Goal: Task Accomplishment & Management: Manage account settings

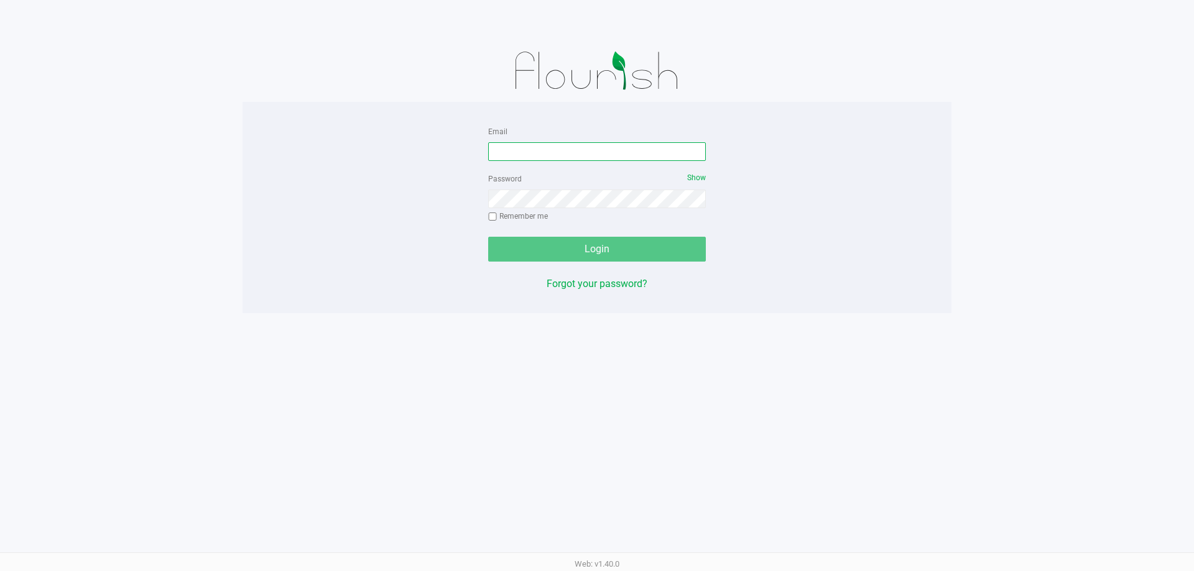
click at [512, 147] on input "Email" at bounding box center [597, 151] width 218 height 19
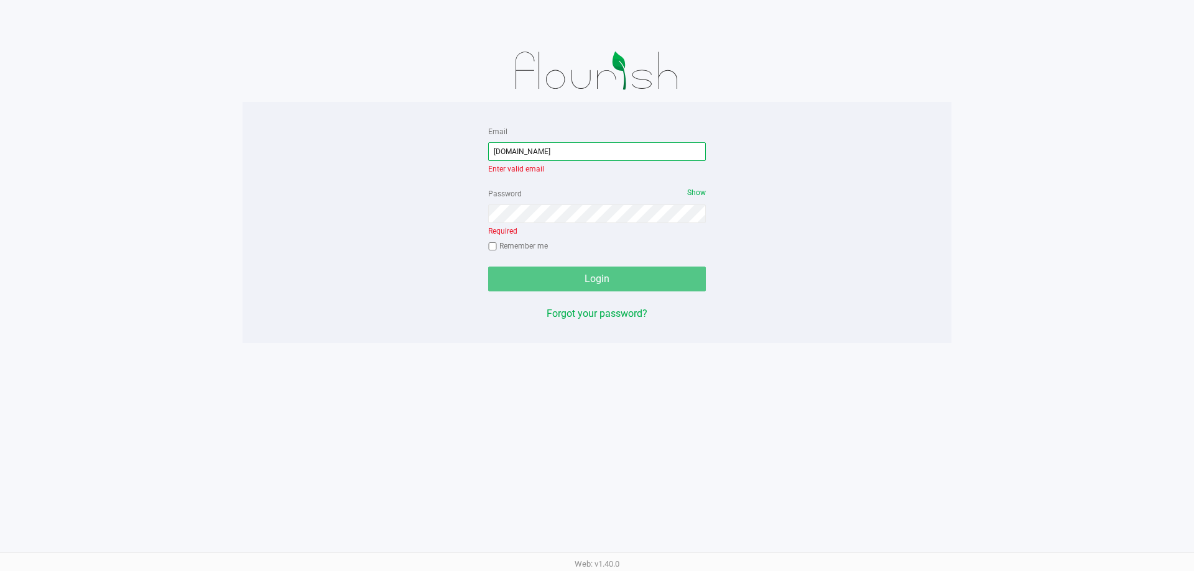
click at [516, 147] on input "[DOMAIN_NAME]" at bounding box center [597, 151] width 218 height 19
type input "[EMAIL_ADDRESS][DOMAIN_NAME]"
click at [558, 214] on div "Password Show Required Remember me" at bounding box center [597, 221] width 218 height 71
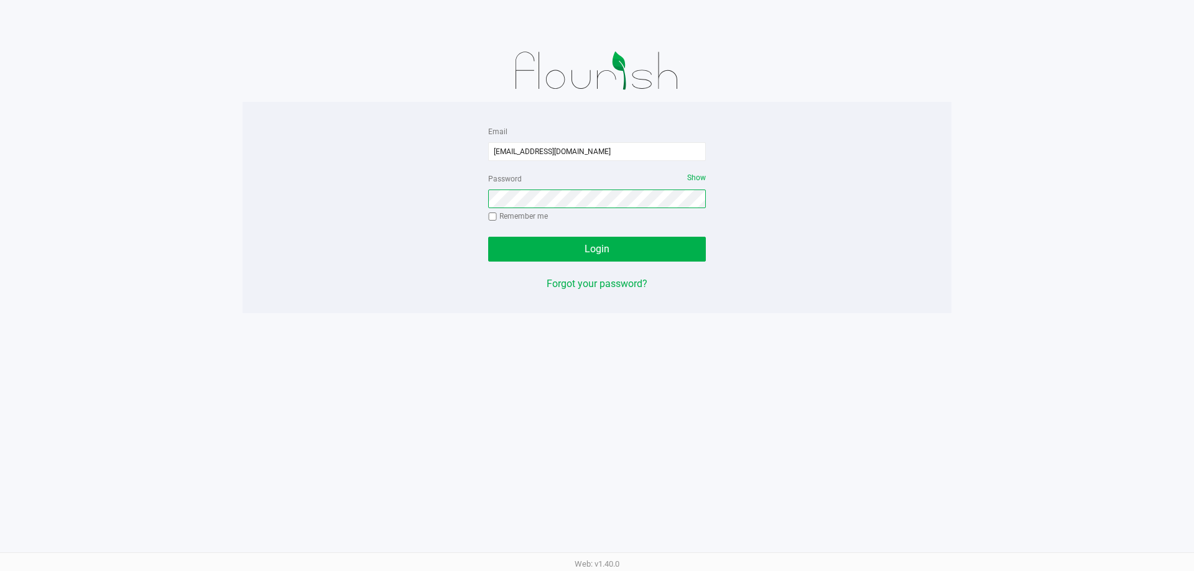
click at [488, 237] on button "Login" at bounding box center [597, 249] width 218 height 25
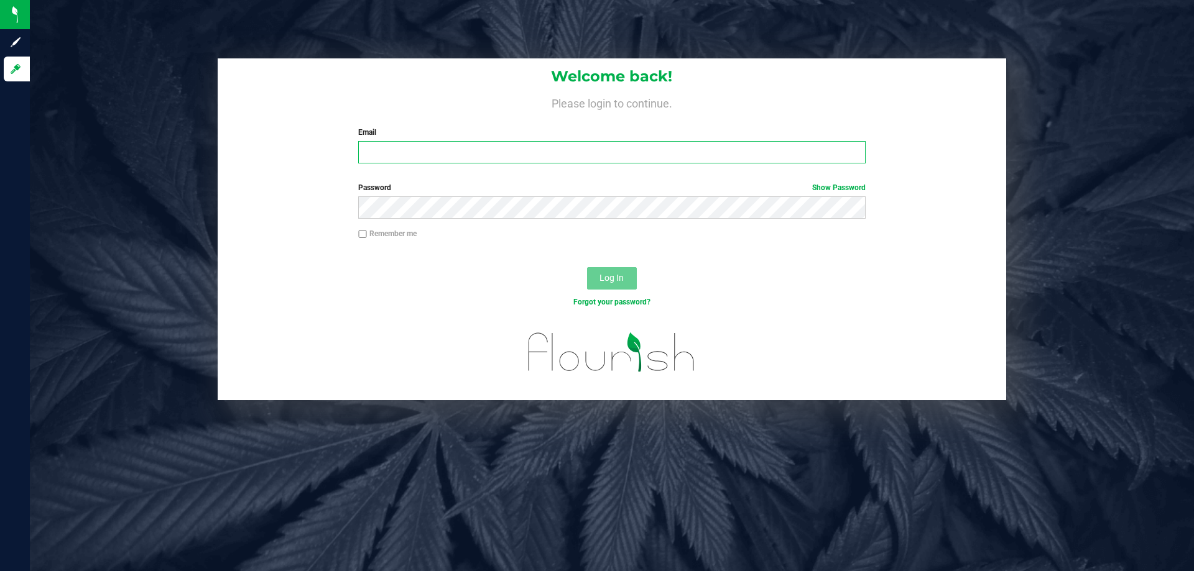
click at [424, 158] on input "Email" at bounding box center [611, 152] width 507 height 22
type input "[EMAIL_ADDRESS][DOMAIN_NAME]"
click at [587, 267] on button "Log In" at bounding box center [612, 278] width 50 height 22
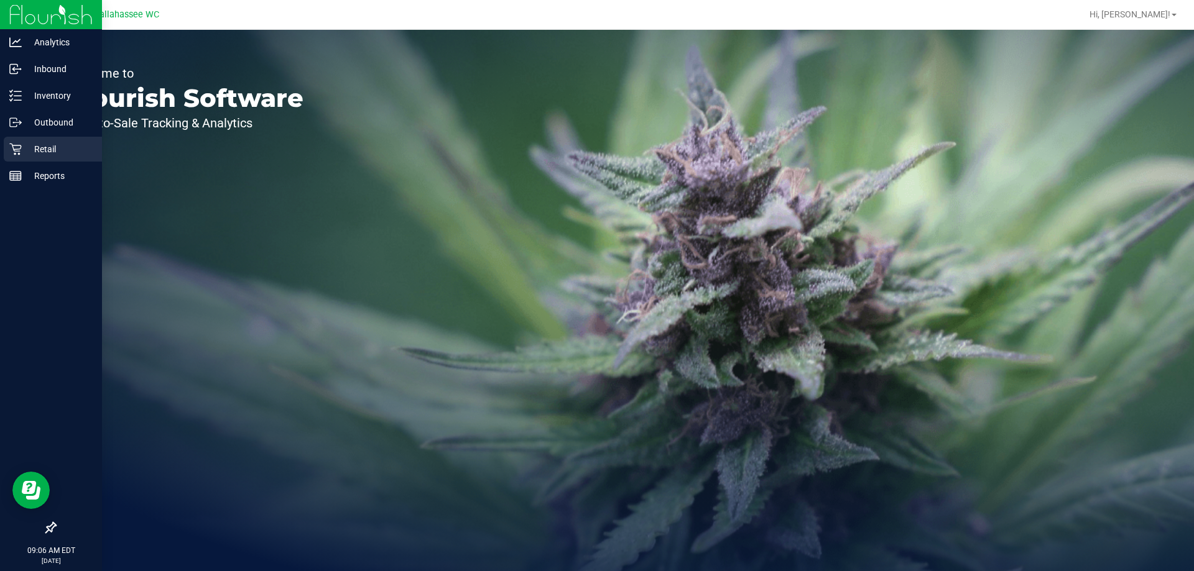
click at [17, 151] on icon at bounding box center [15, 150] width 12 height 12
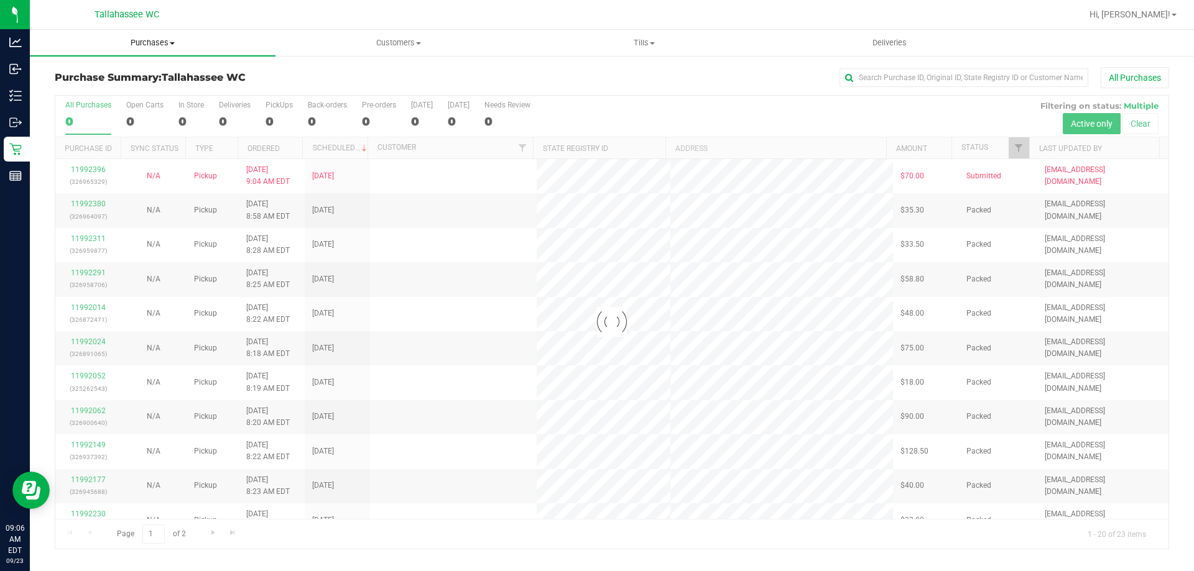
click at [145, 41] on span "Purchases" at bounding box center [153, 42] width 246 height 11
click at [104, 85] on span "Fulfillment" at bounding box center [68, 90] width 77 height 11
